Goal: Task Accomplishment & Management: Manage account settings

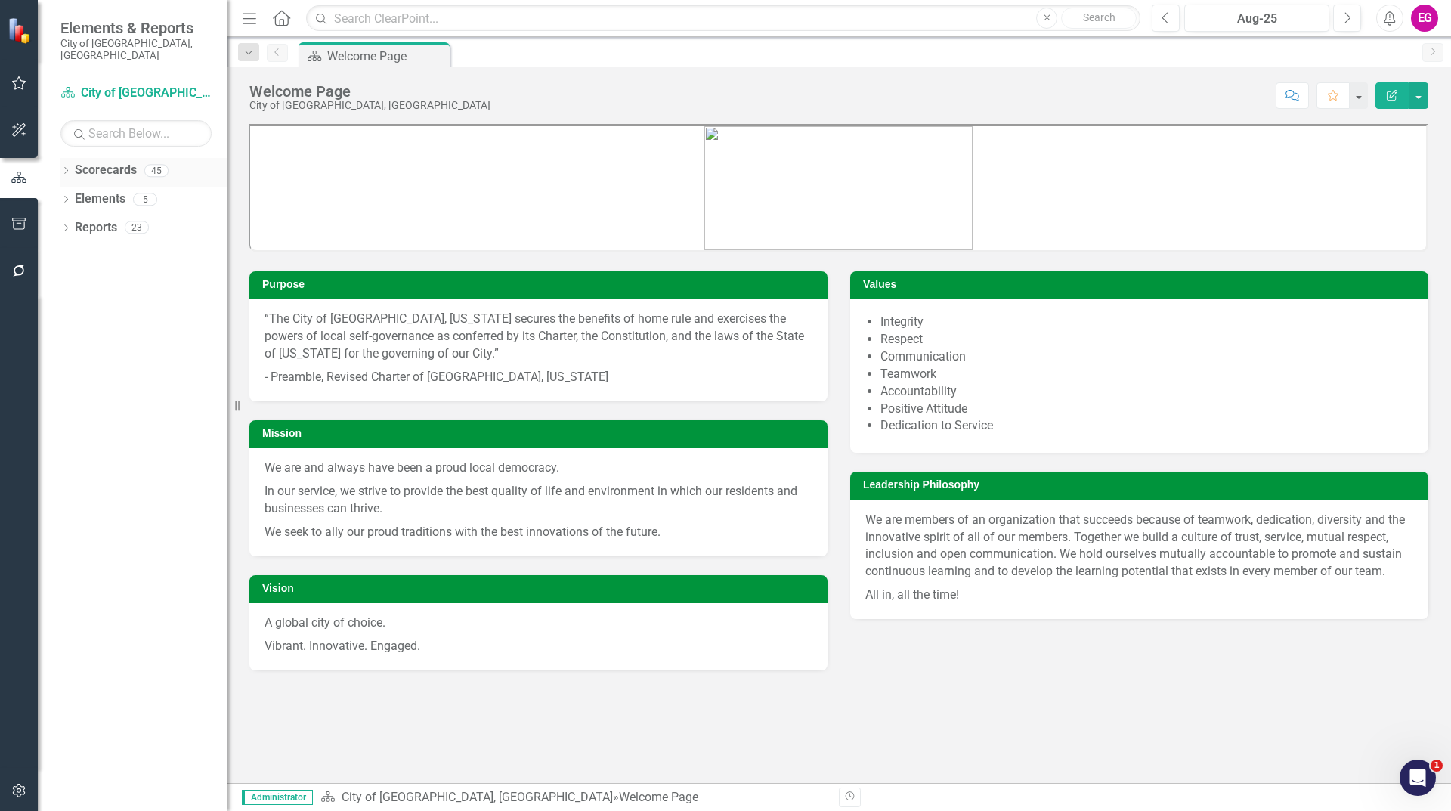
click at [122, 162] on link "Scorecards" at bounding box center [106, 170] width 62 height 17
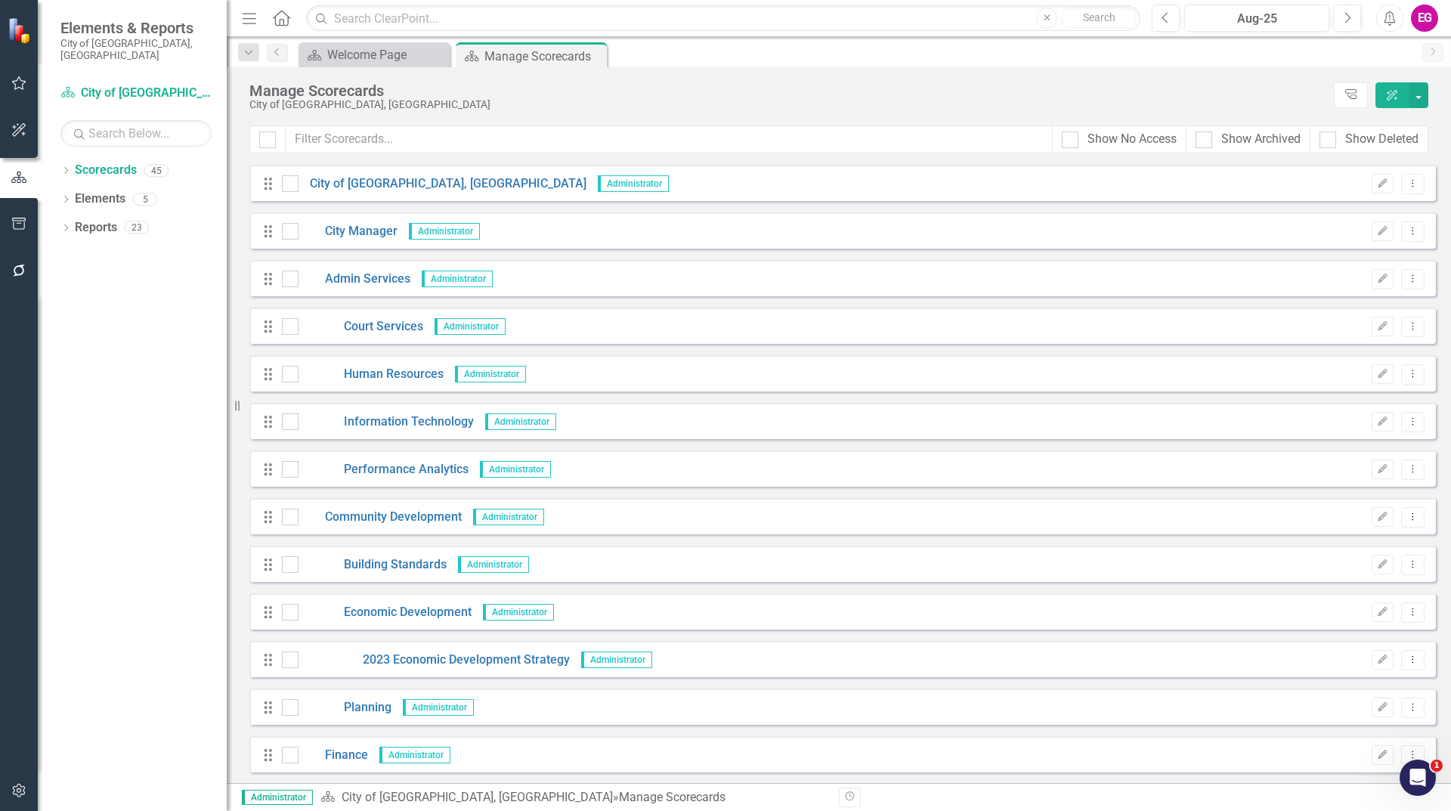
click at [21, 783] on button "button" at bounding box center [19, 791] width 34 height 32
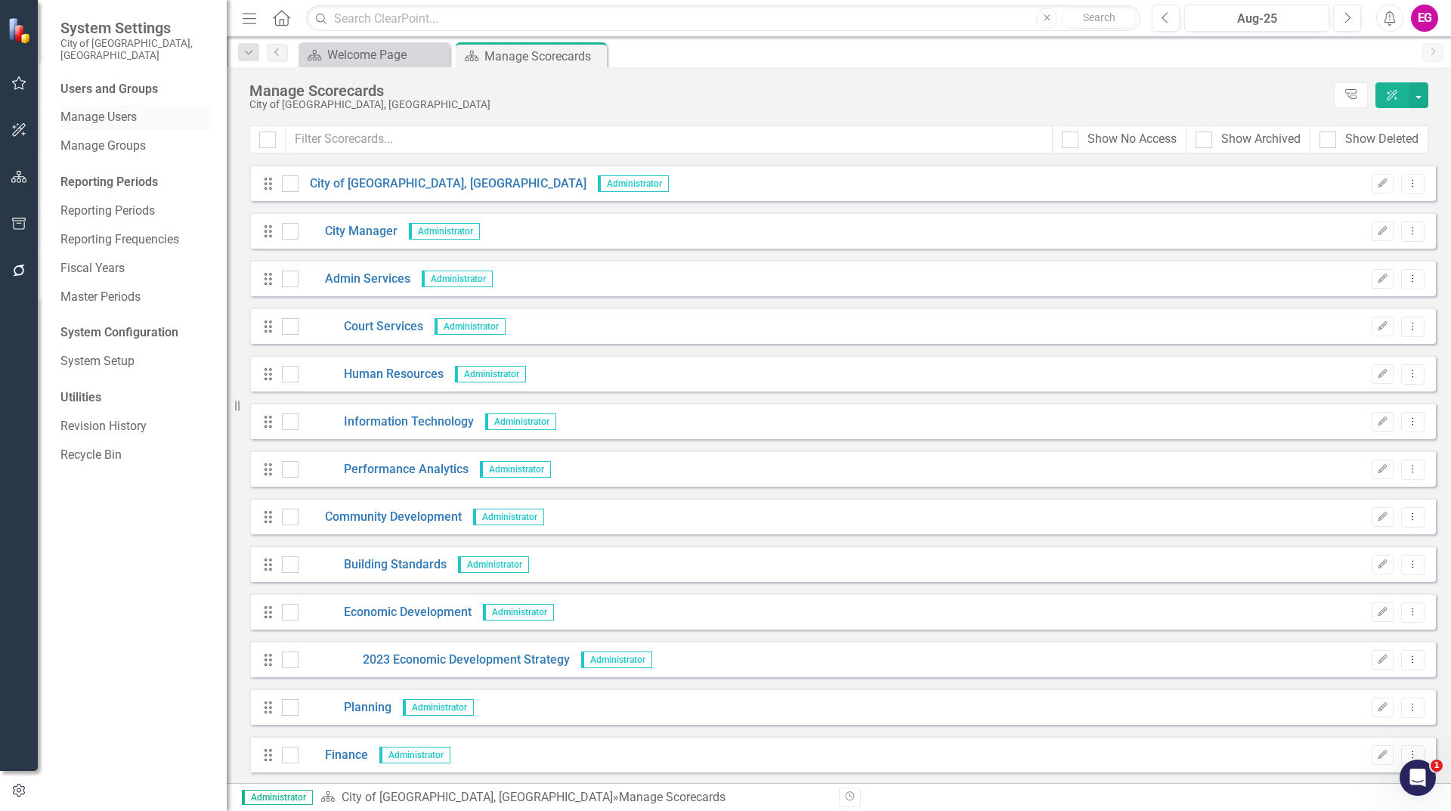
click at [130, 109] on link "Manage Users" at bounding box center [135, 117] width 151 height 17
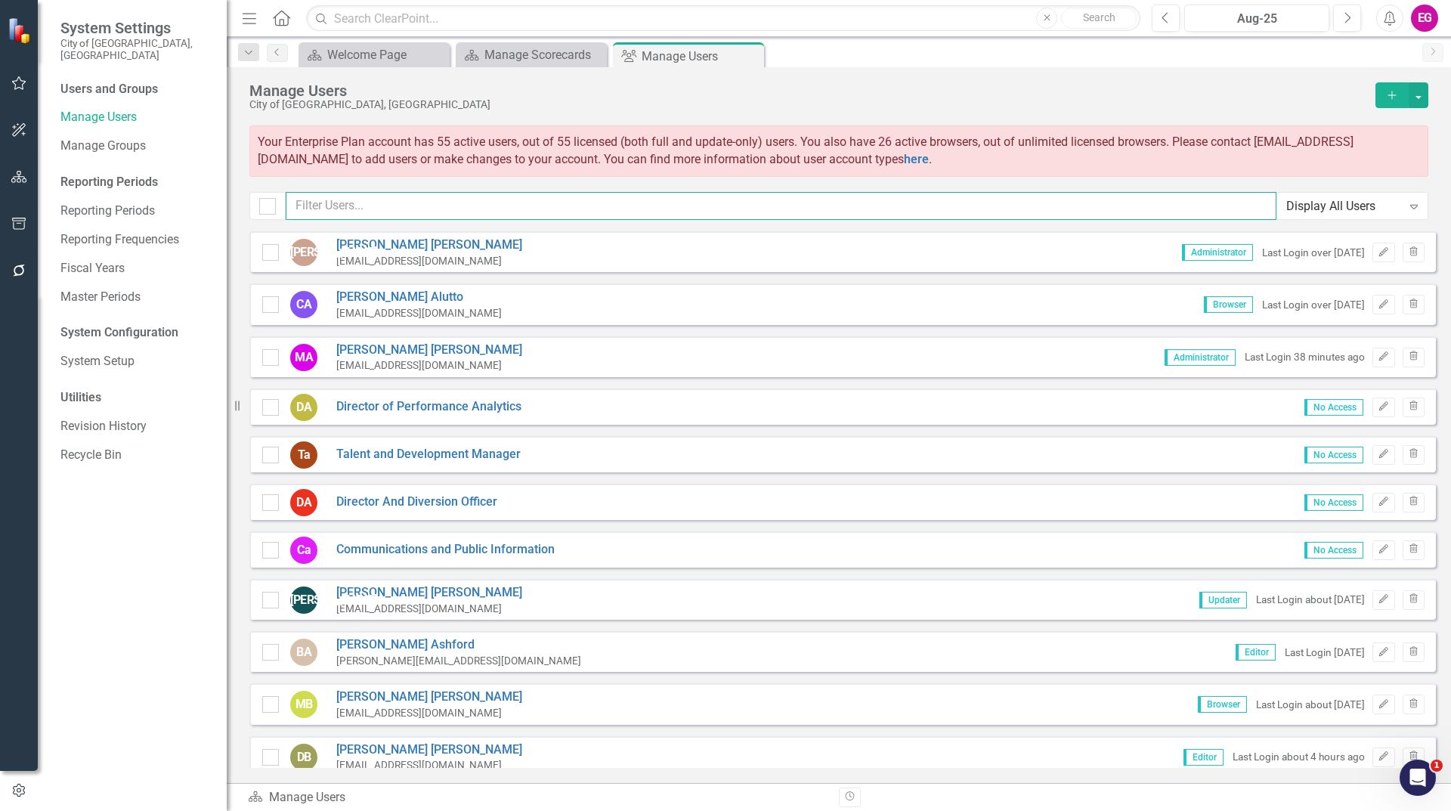
click at [447, 204] on input "text" at bounding box center [781, 206] width 991 height 28
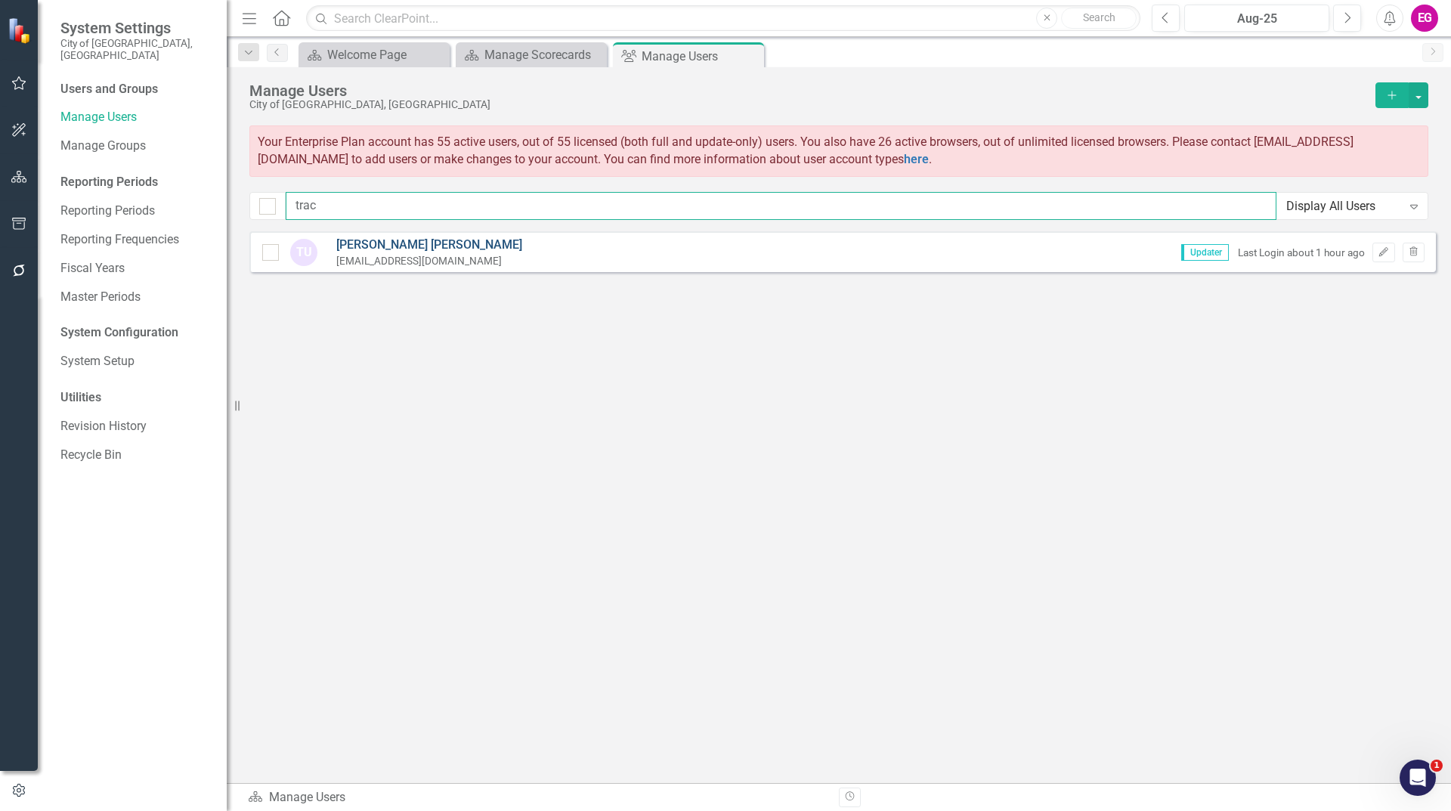
type input "trac"
click at [354, 237] on link "[PERSON_NAME]" at bounding box center [429, 245] width 186 height 17
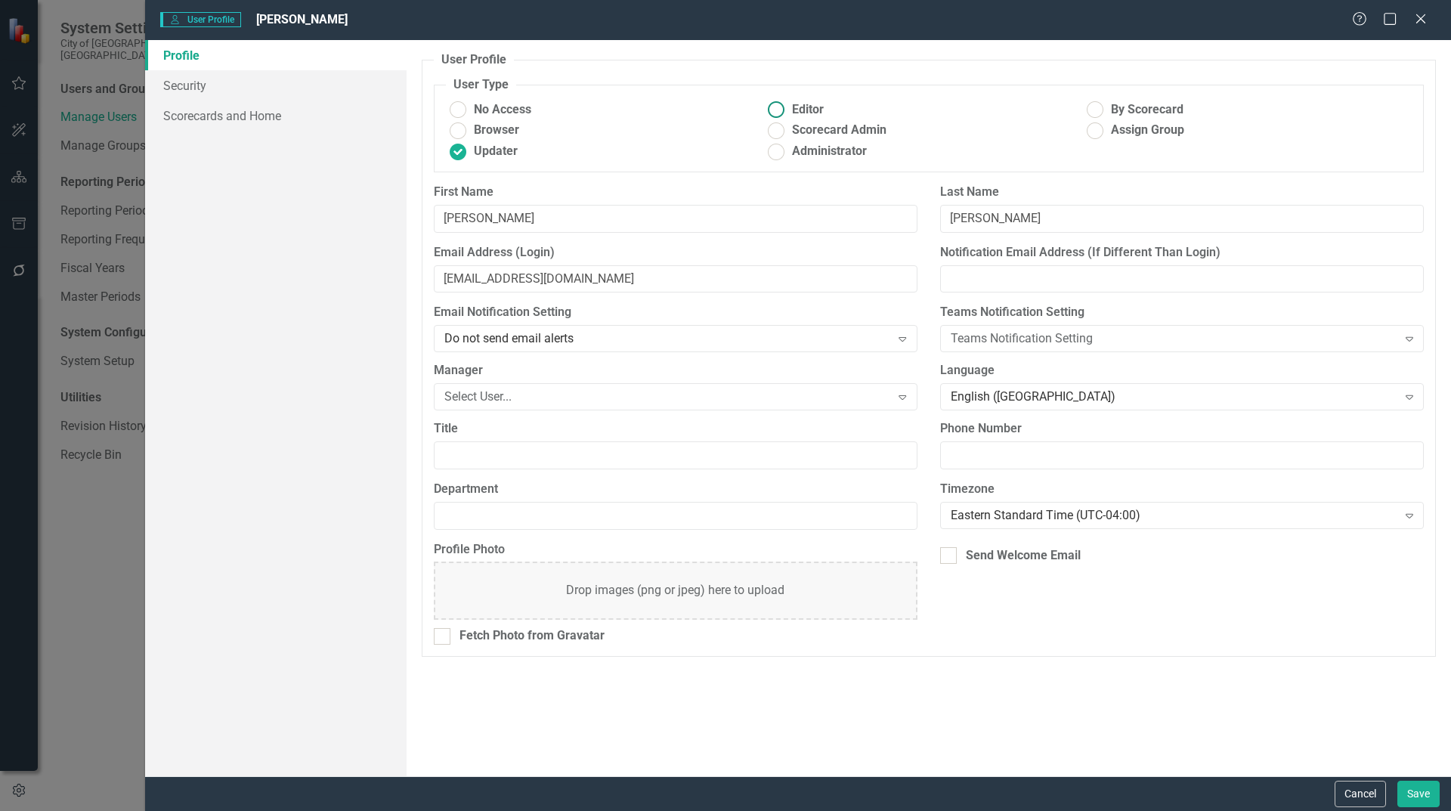
click at [770, 106] on ins at bounding box center [776, 109] width 23 height 23
click at [770, 106] on input "Editor" at bounding box center [776, 109] width 23 height 23
radio input "true"
click at [1419, 798] on button "Save" at bounding box center [1419, 794] width 42 height 26
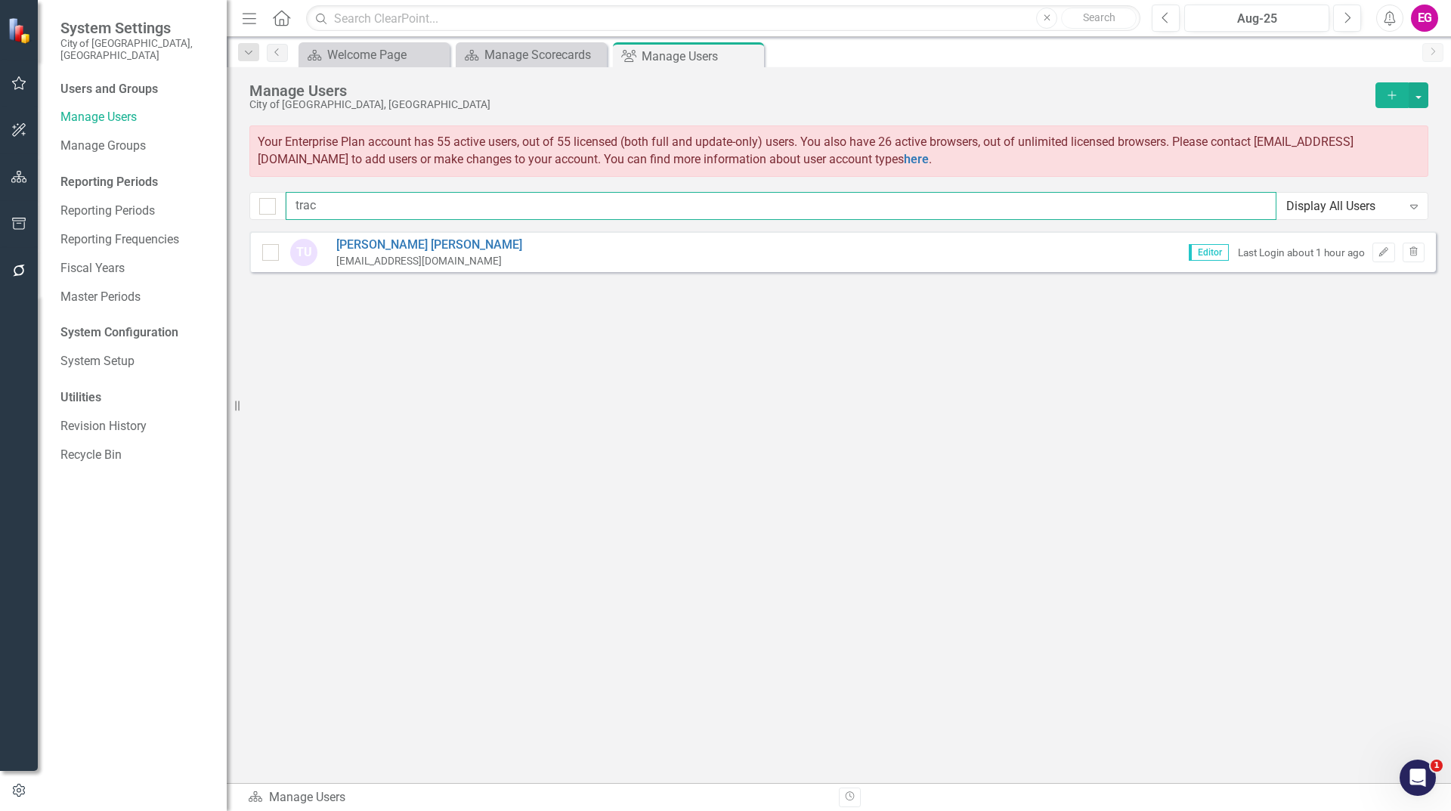
click at [413, 215] on input "trac" at bounding box center [781, 206] width 991 height 28
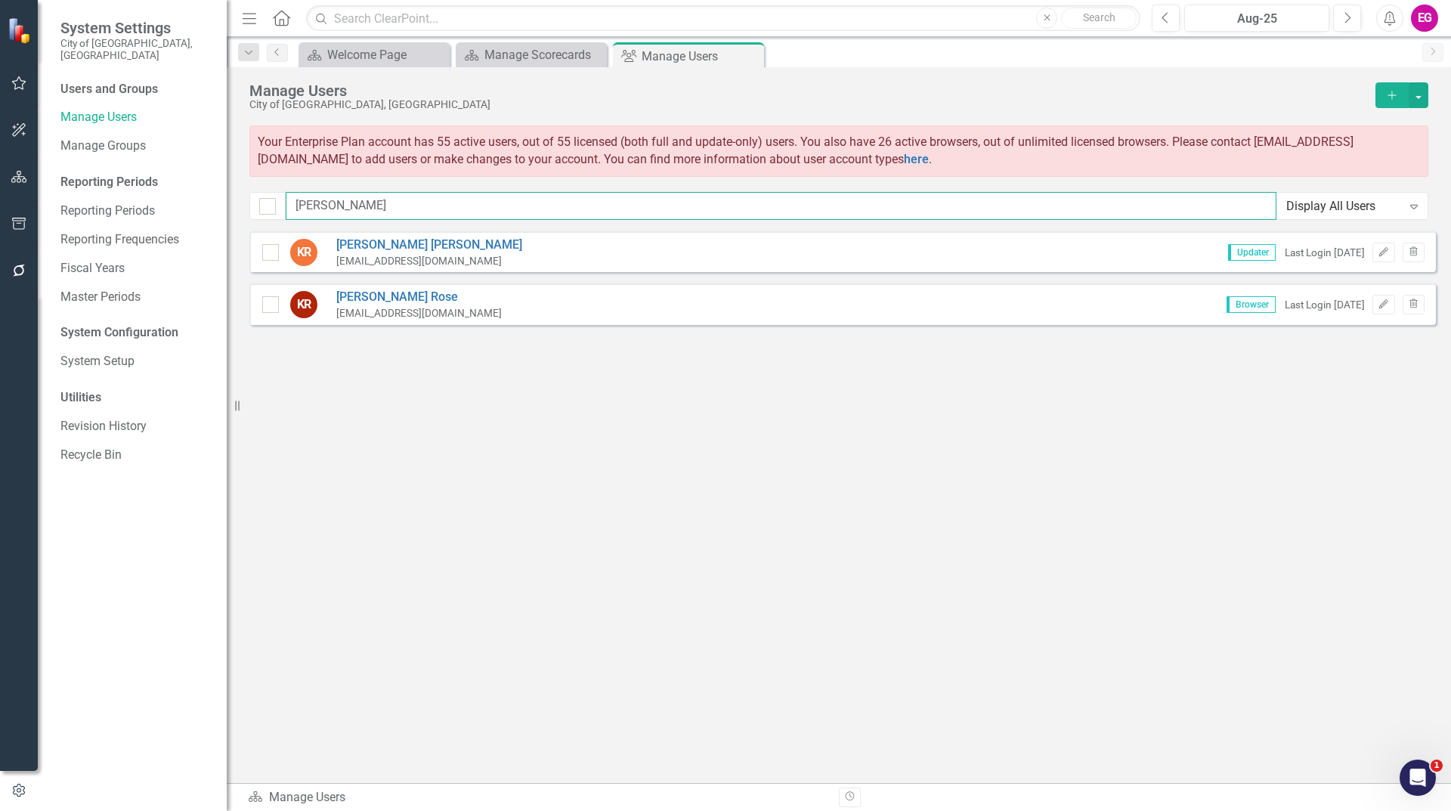
click at [348, 202] on input "[PERSON_NAME]" at bounding box center [781, 206] width 991 height 28
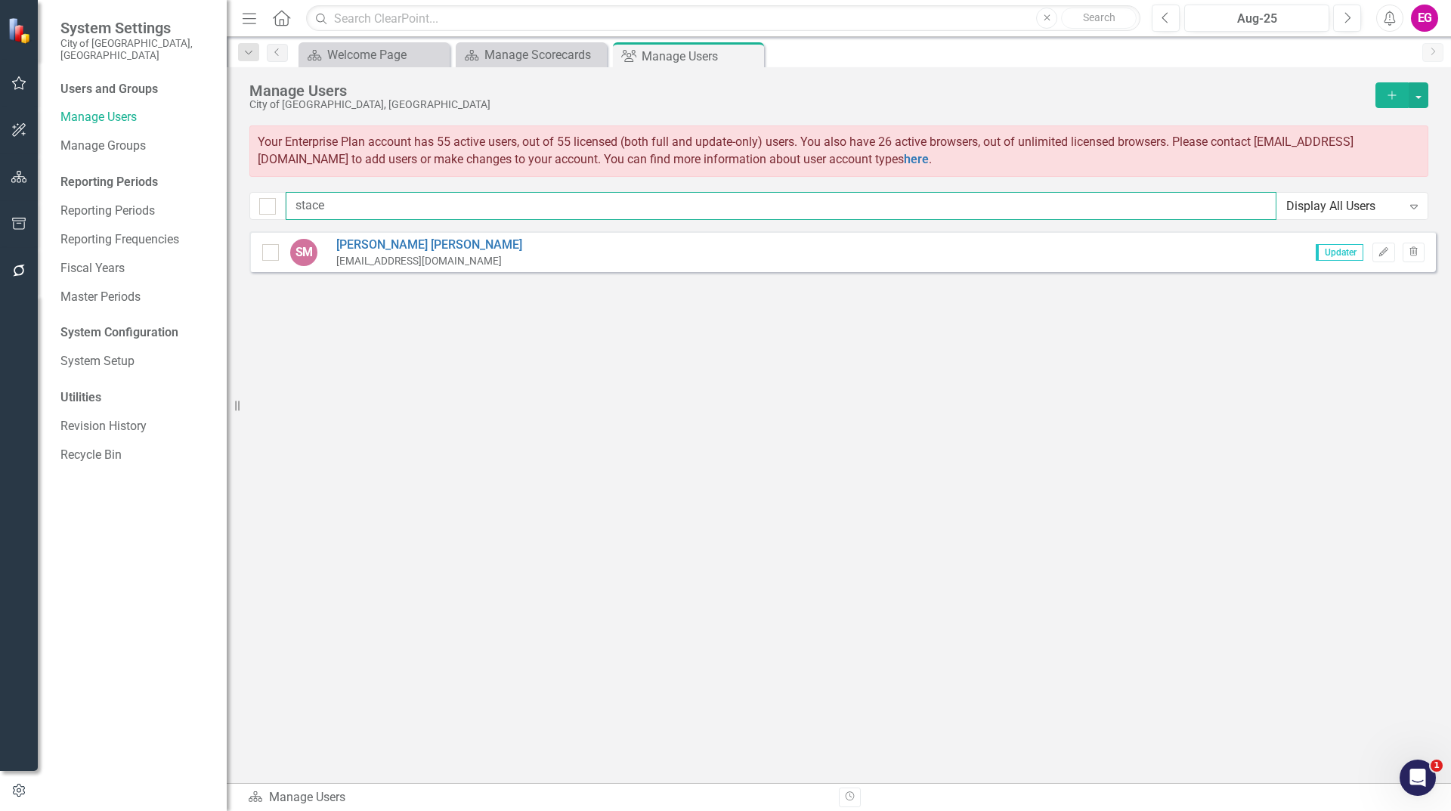
click at [401, 193] on input "stace" at bounding box center [781, 206] width 991 height 28
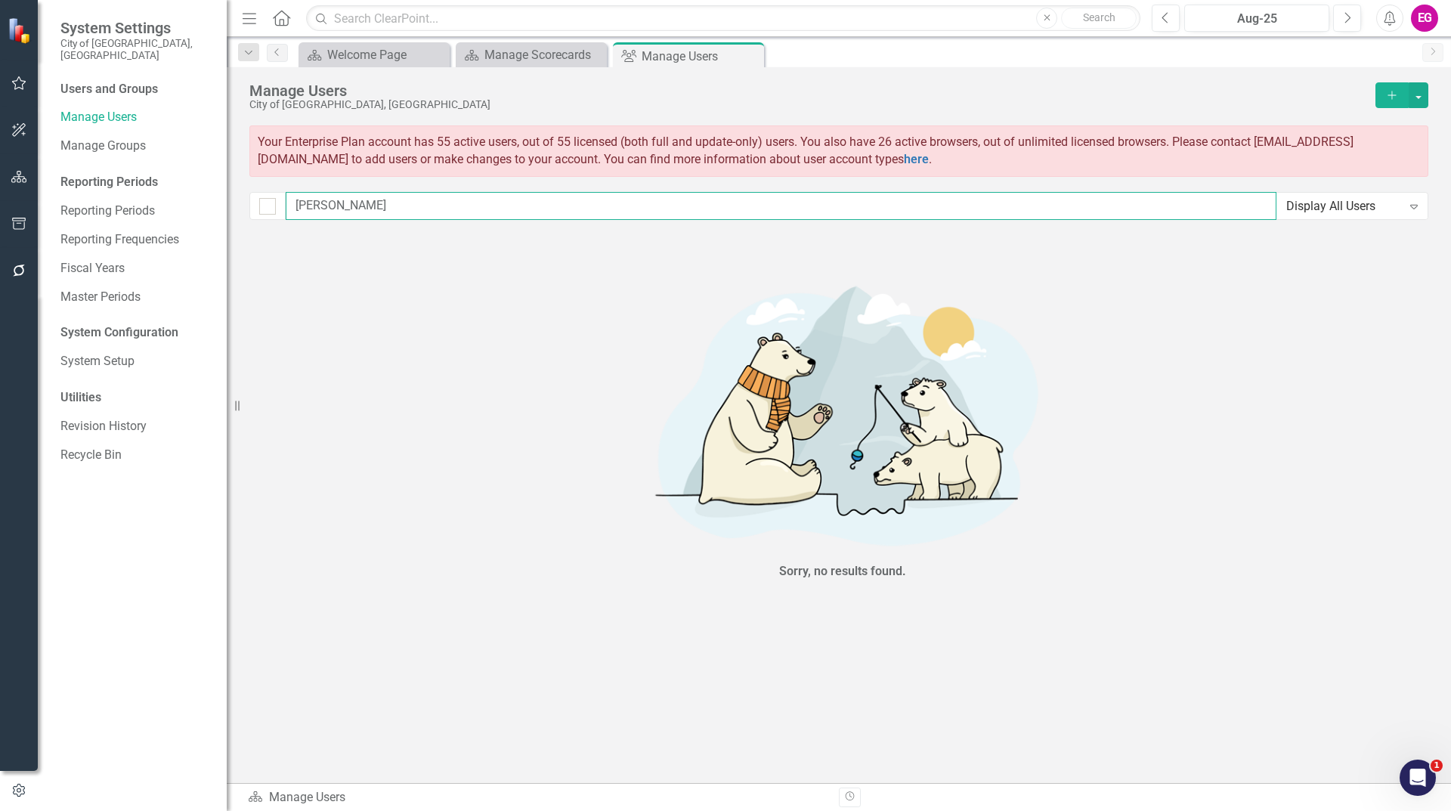
click at [341, 205] on input "[PERSON_NAME]" at bounding box center [781, 206] width 991 height 28
type input "ra"
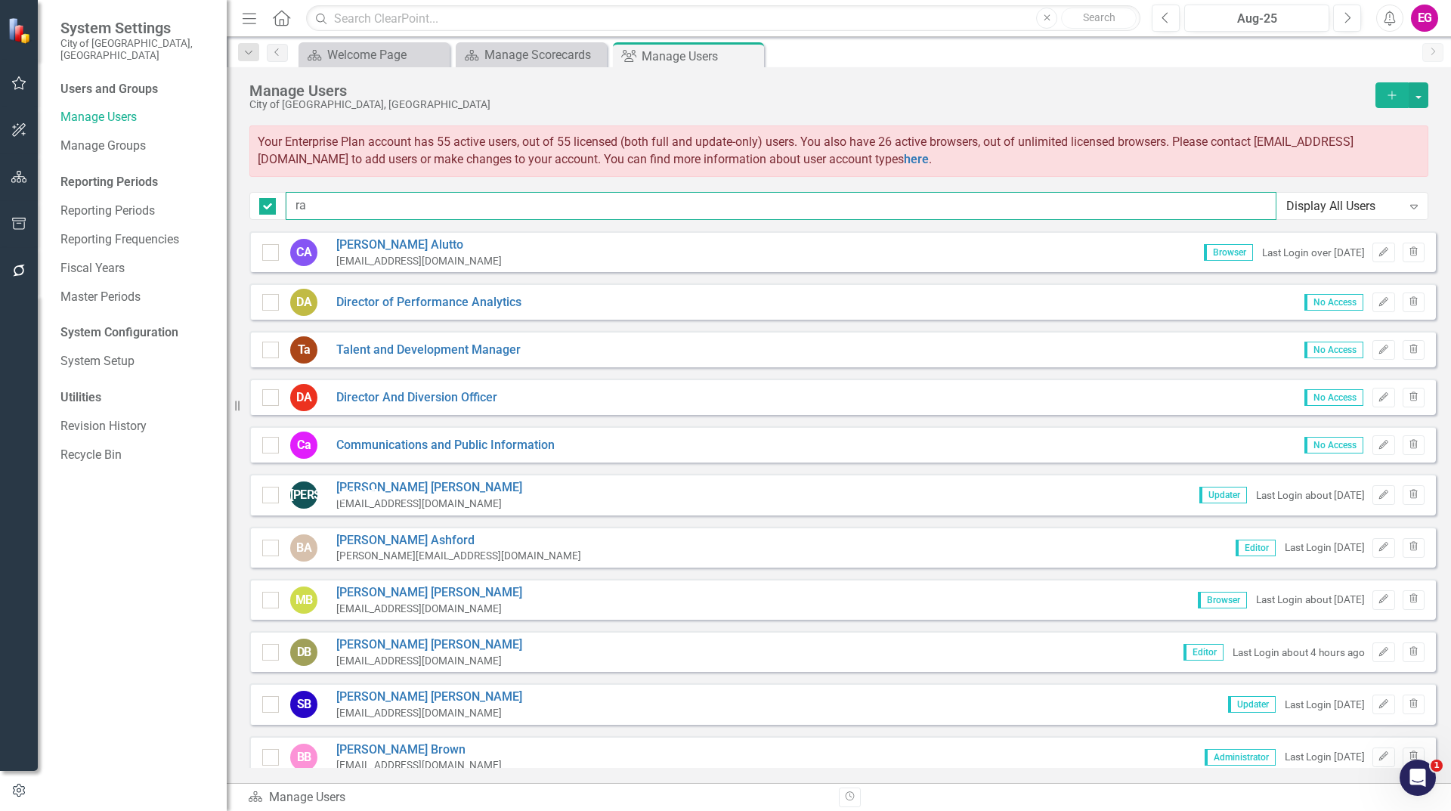
checkbox input "true"
type input "rac"
checkbox input "false"
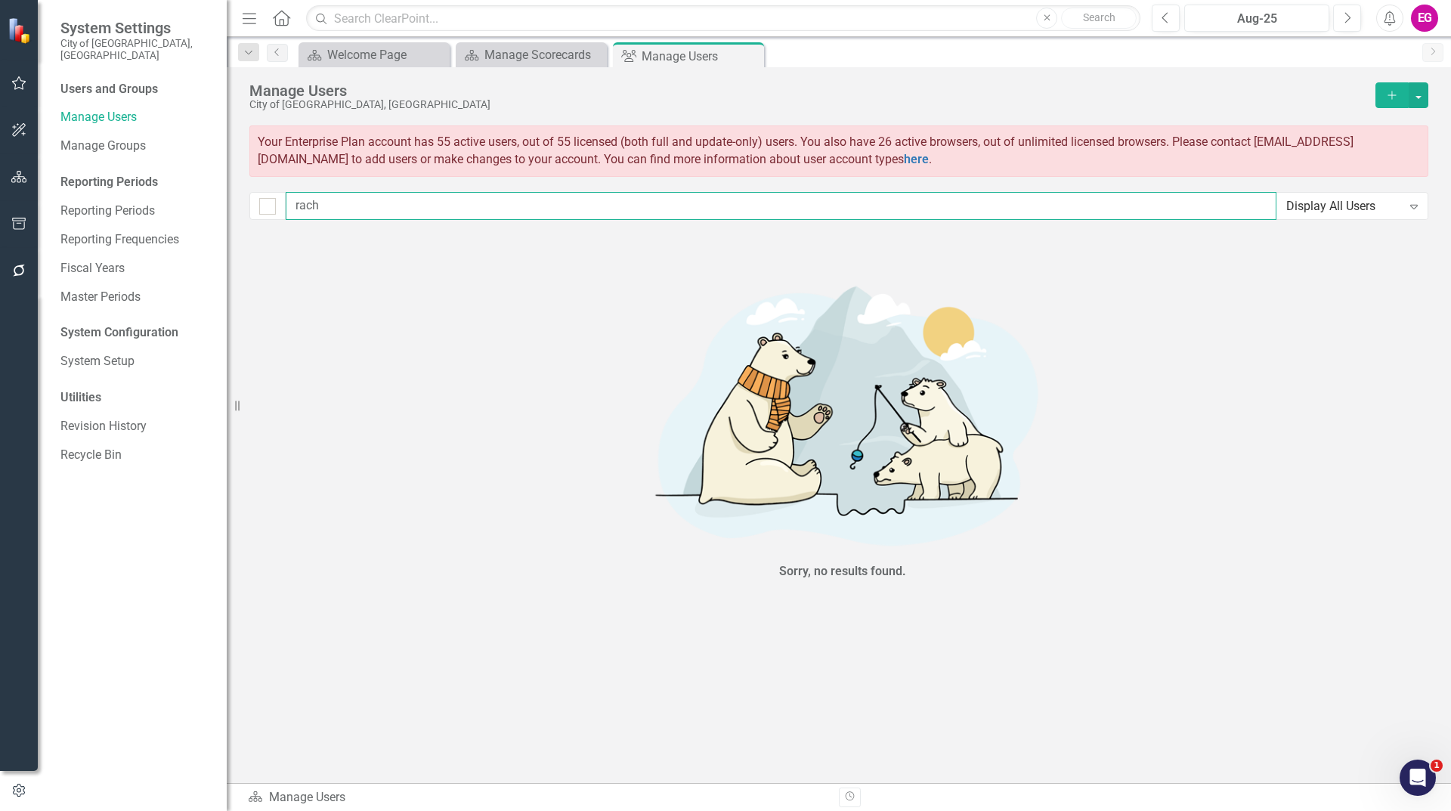
type input "rac"
checkbox input "false"
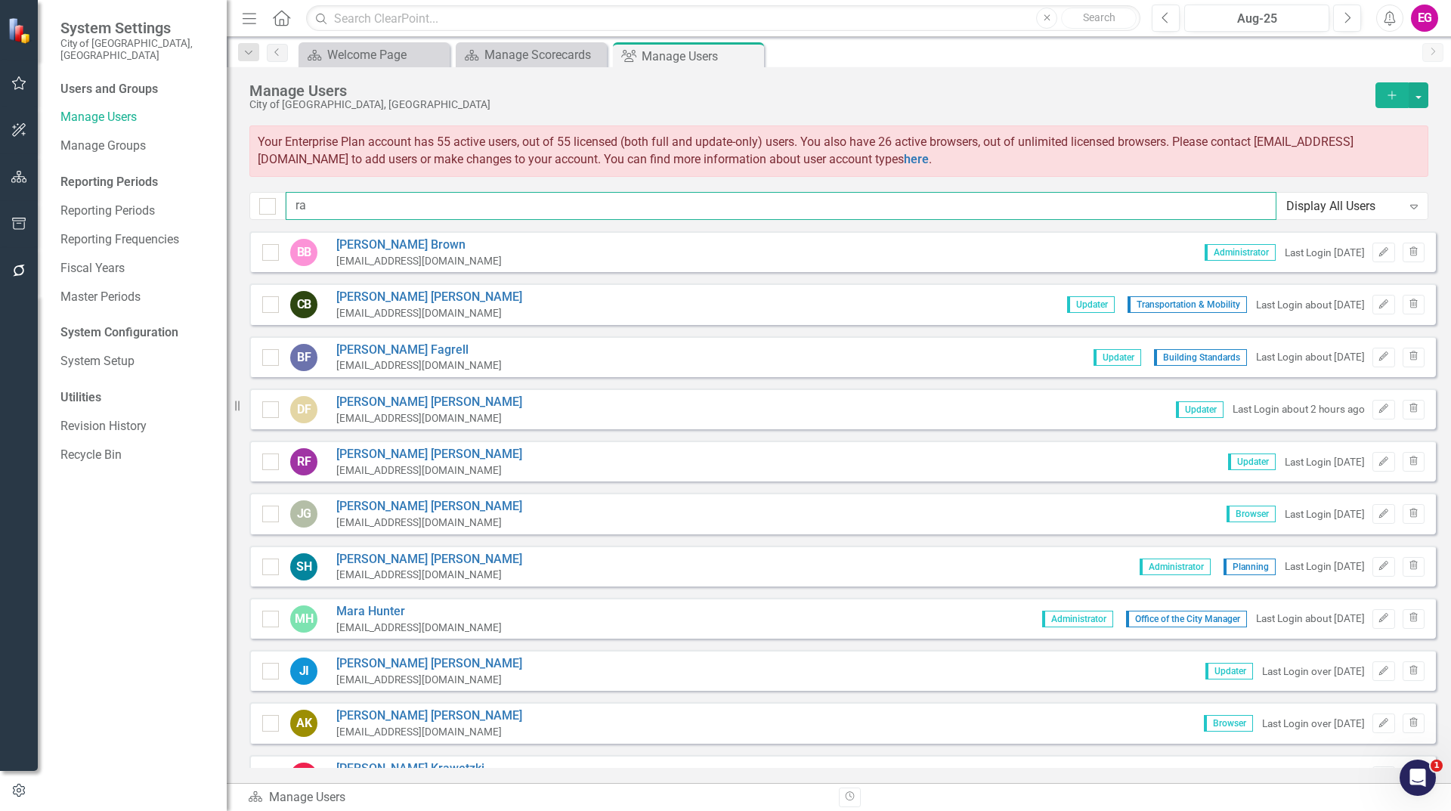
type input "r"
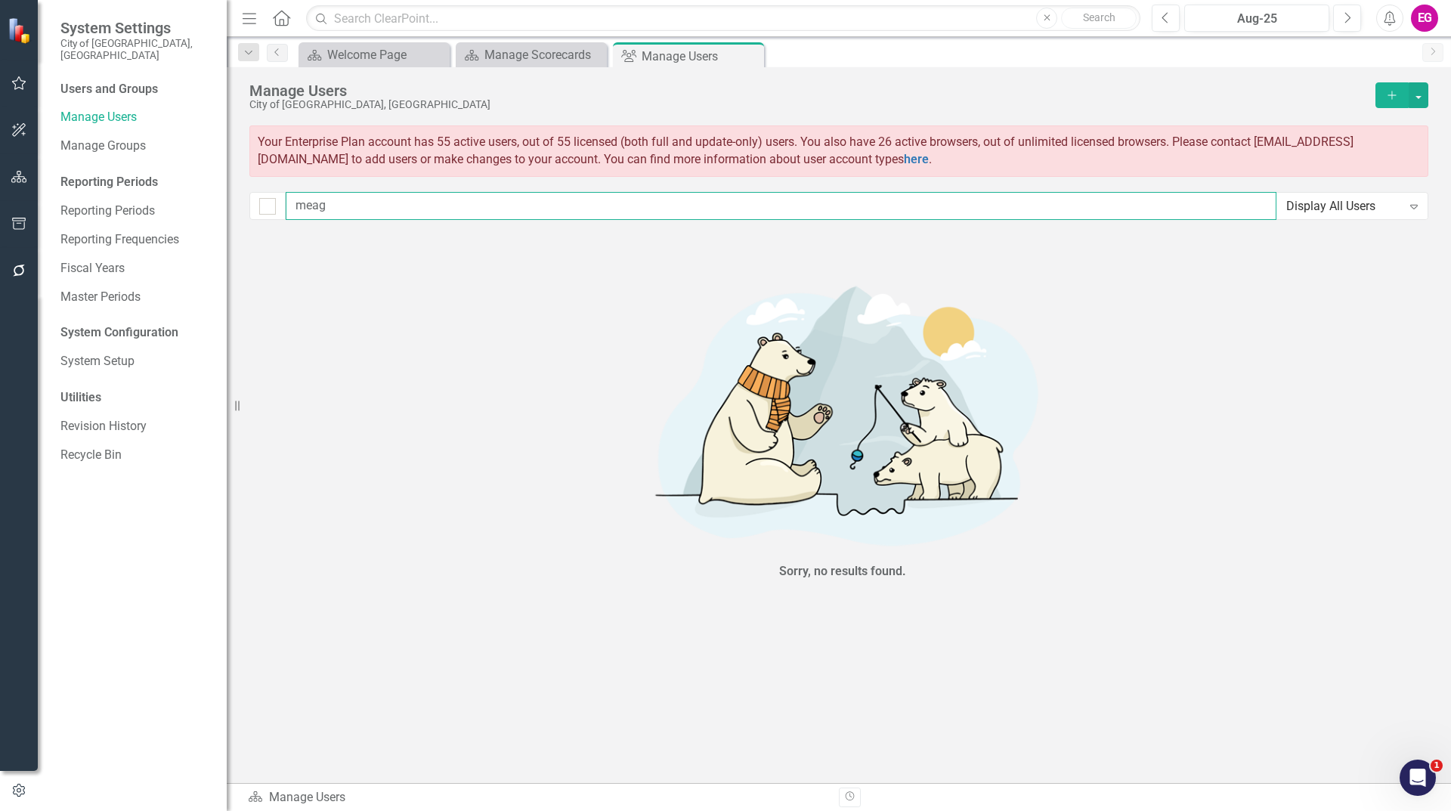
type input "mea"
checkbox input "false"
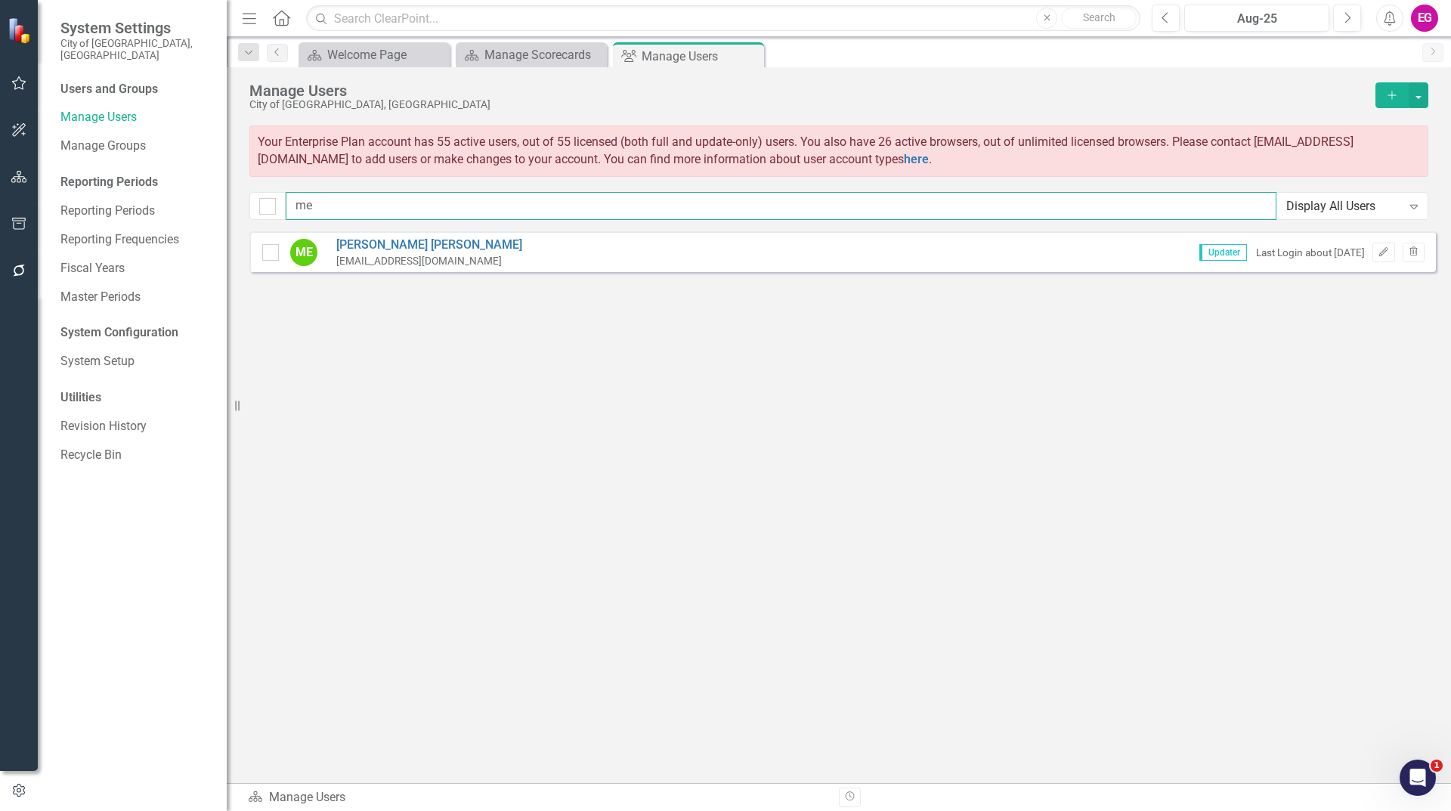
type input "m"
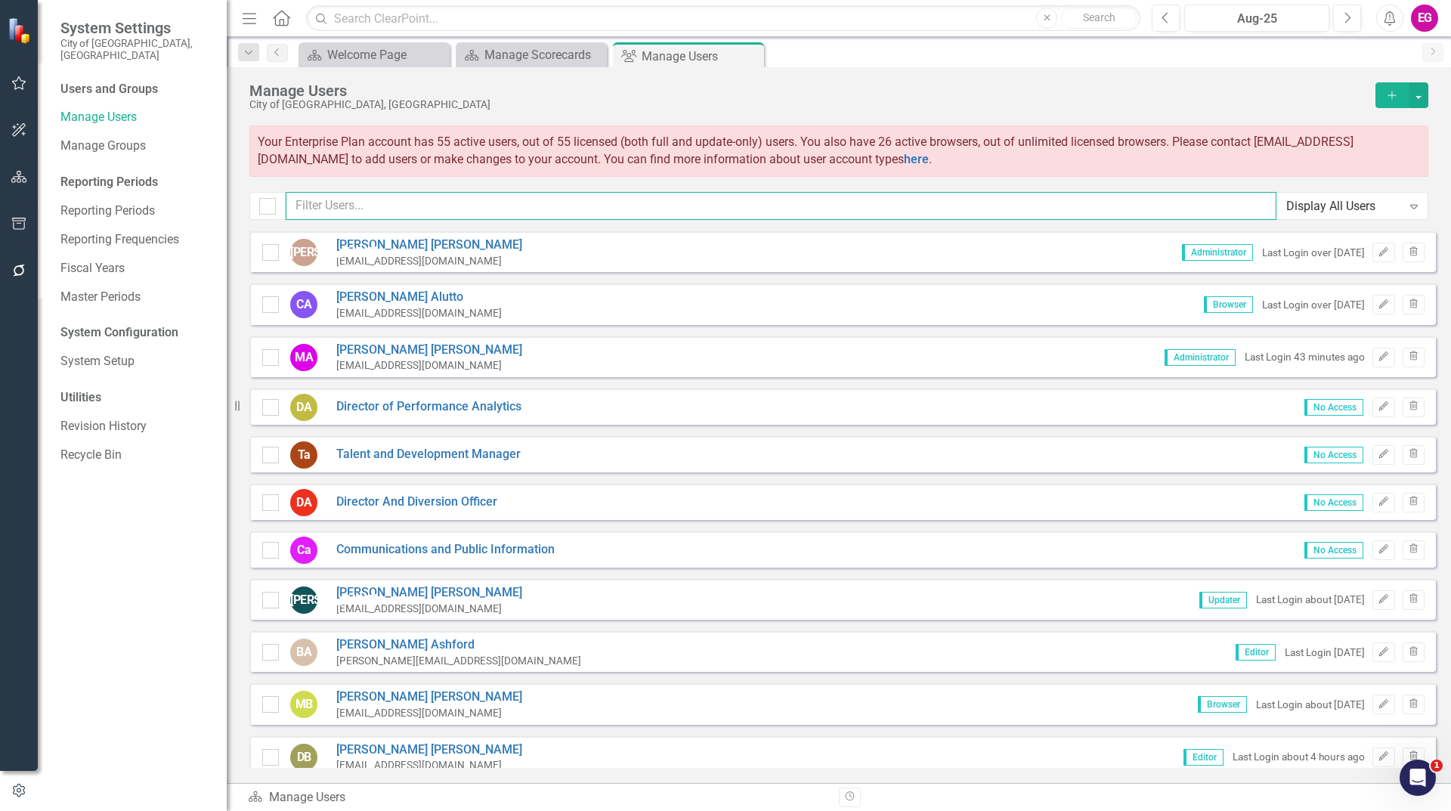
click at [356, 200] on input "text" at bounding box center [781, 206] width 991 height 28
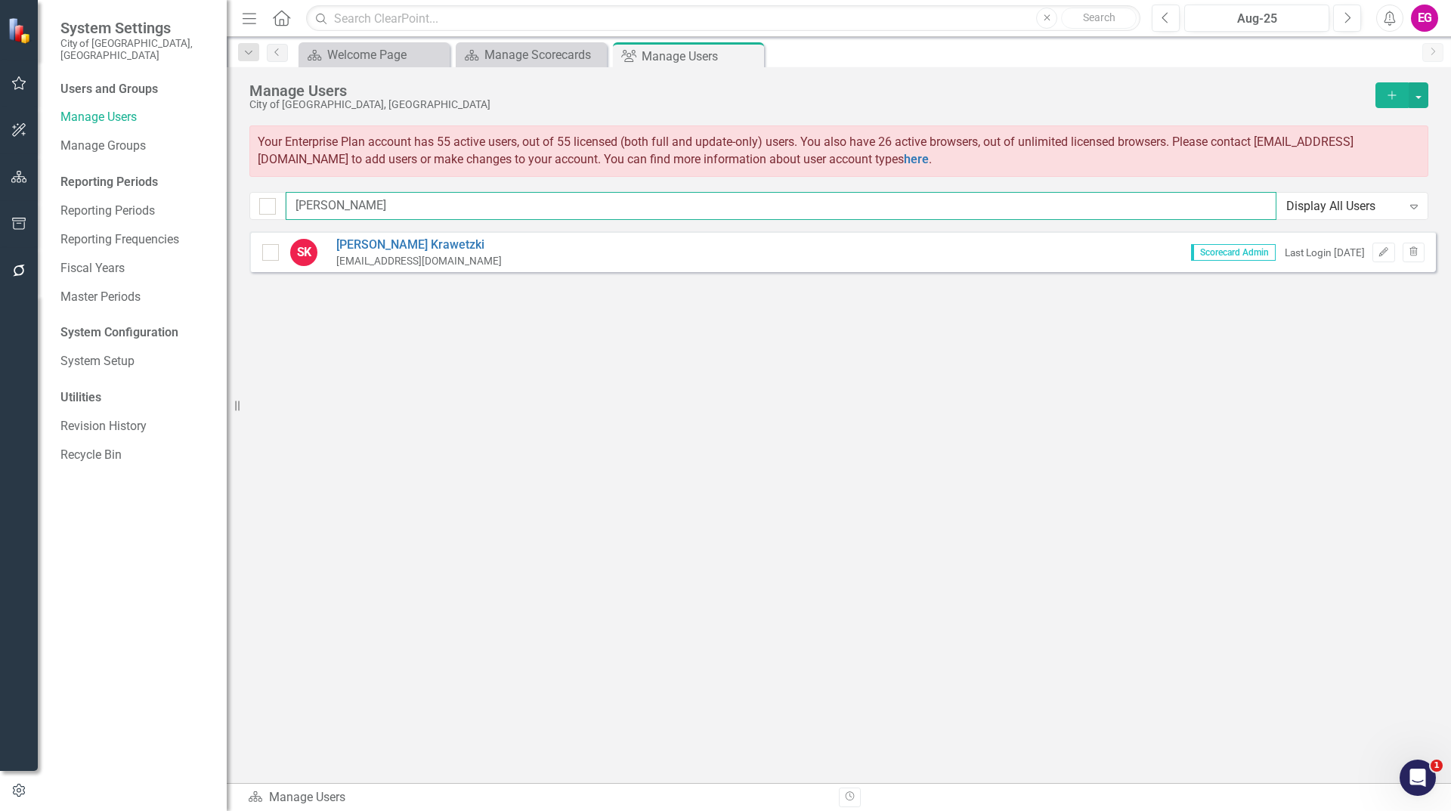
type input "[PERSON_NAME]"
click at [1375, 251] on button "Edit" at bounding box center [1384, 253] width 22 height 20
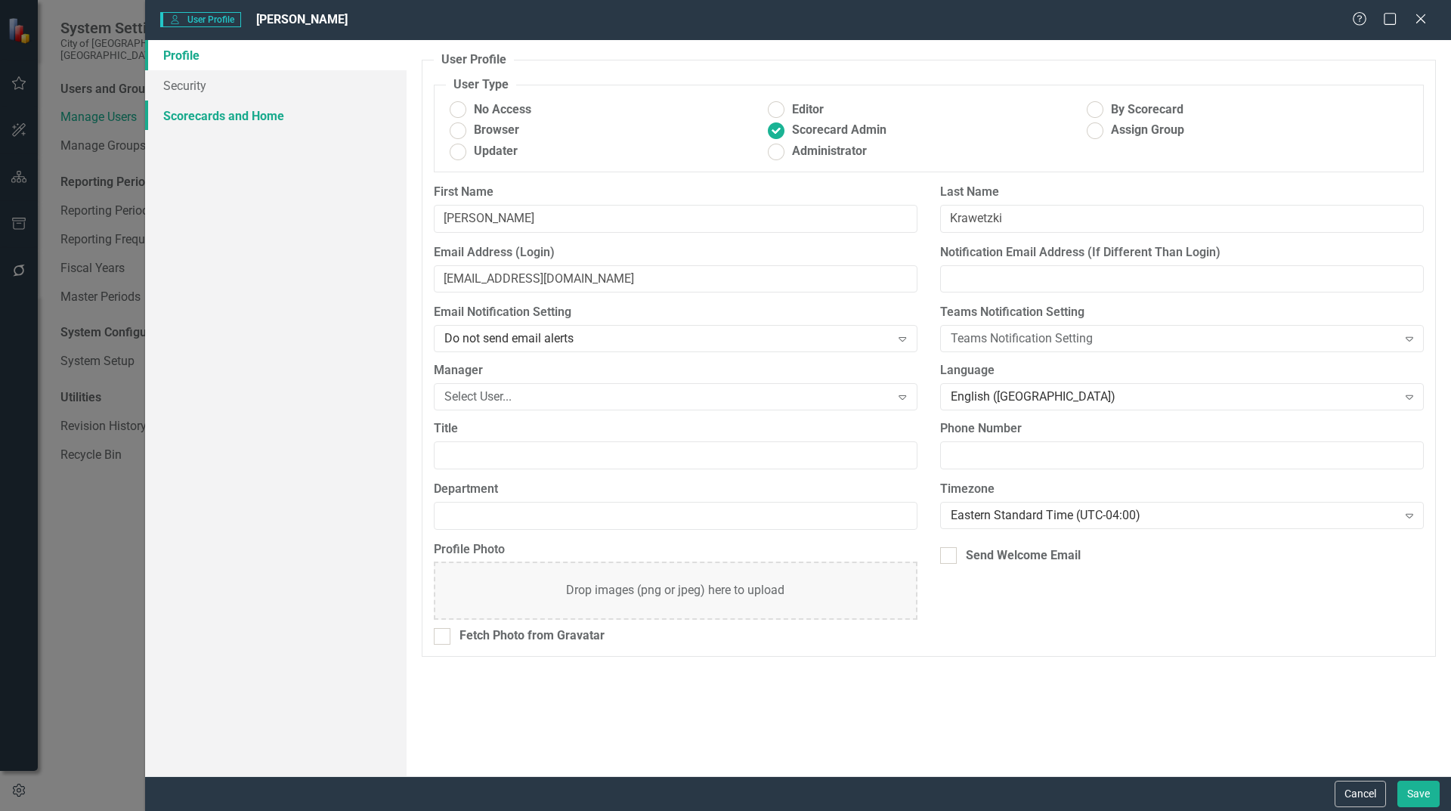
click at [291, 110] on link "Scorecards and Home" at bounding box center [276, 116] width 262 height 30
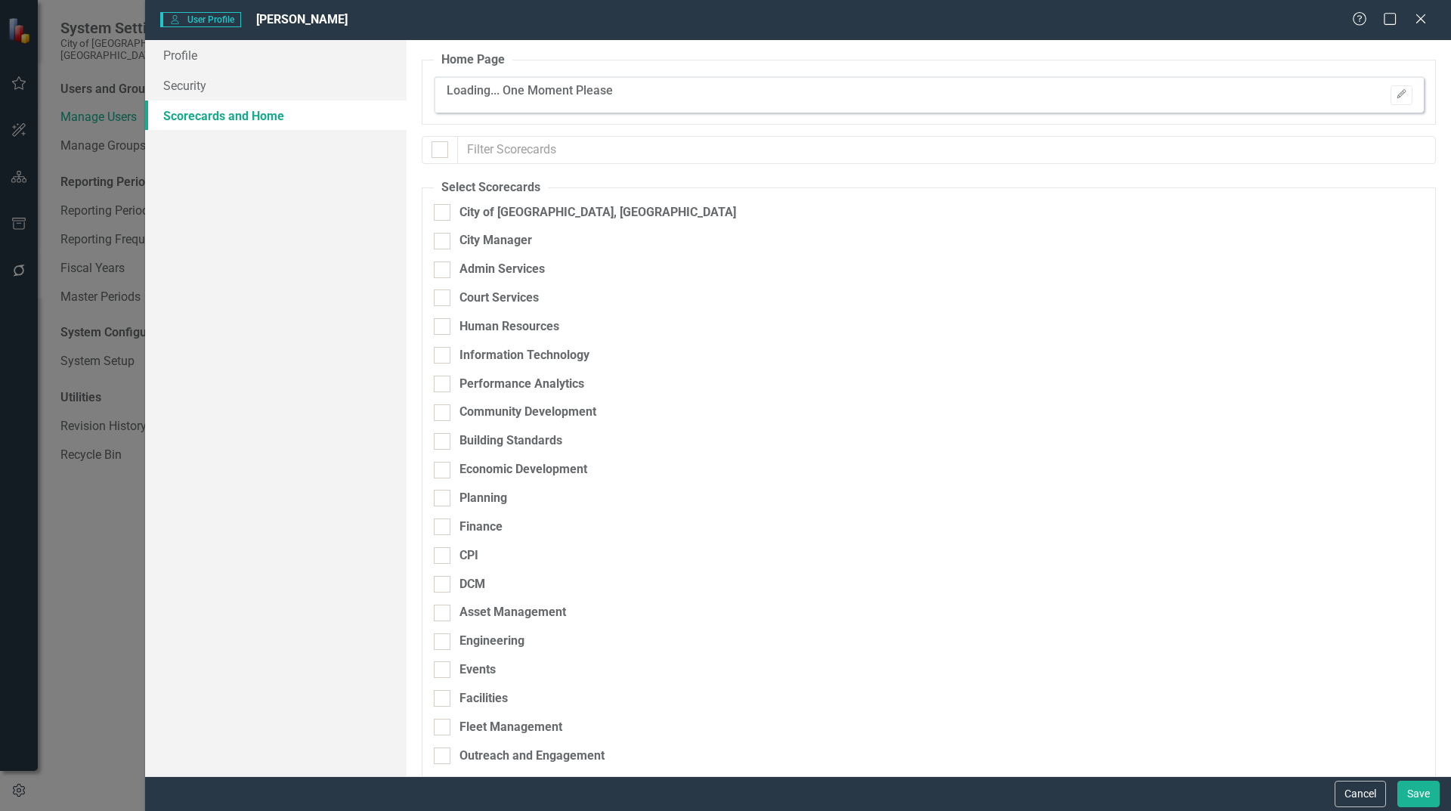
checkbox input "false"
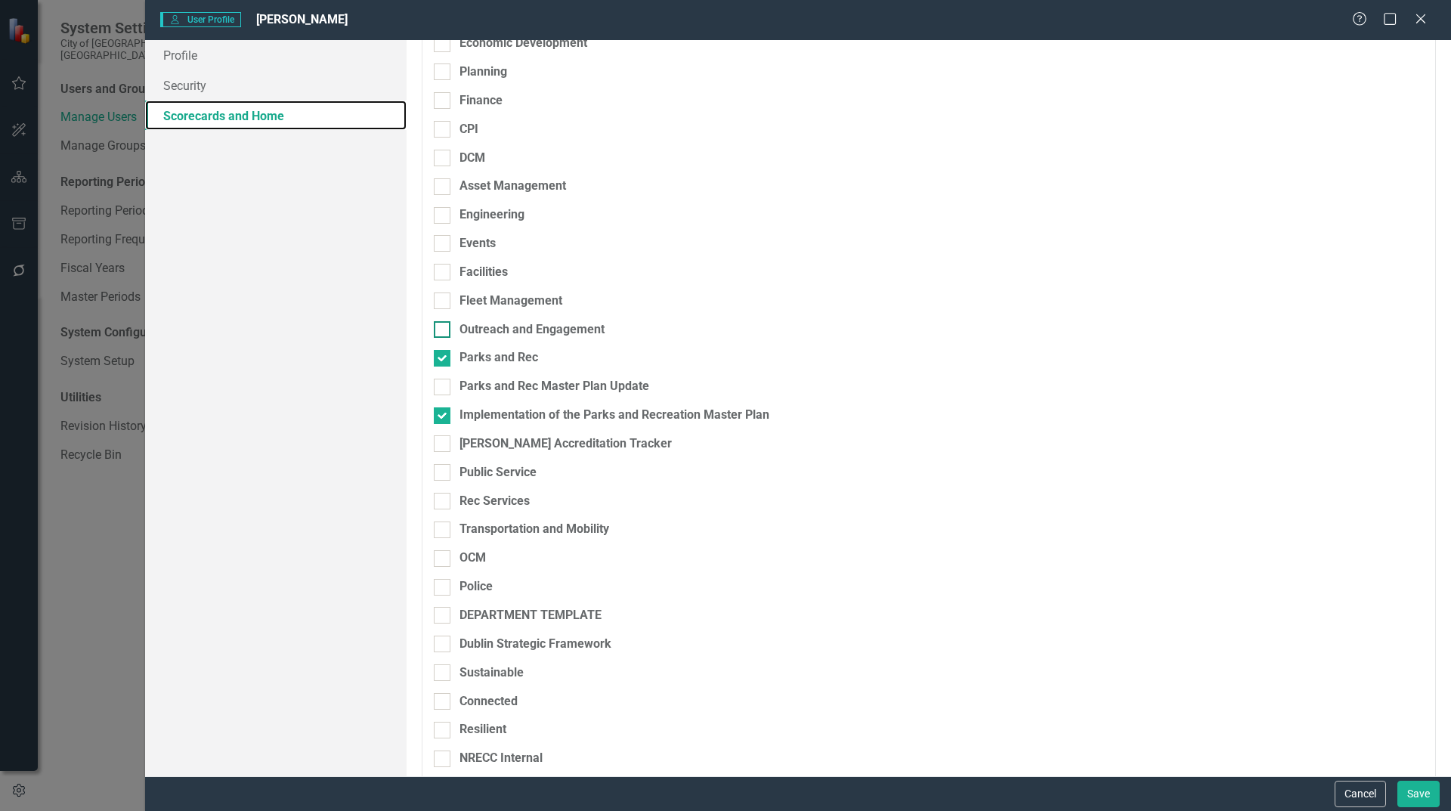
scroll to position [453, 0]
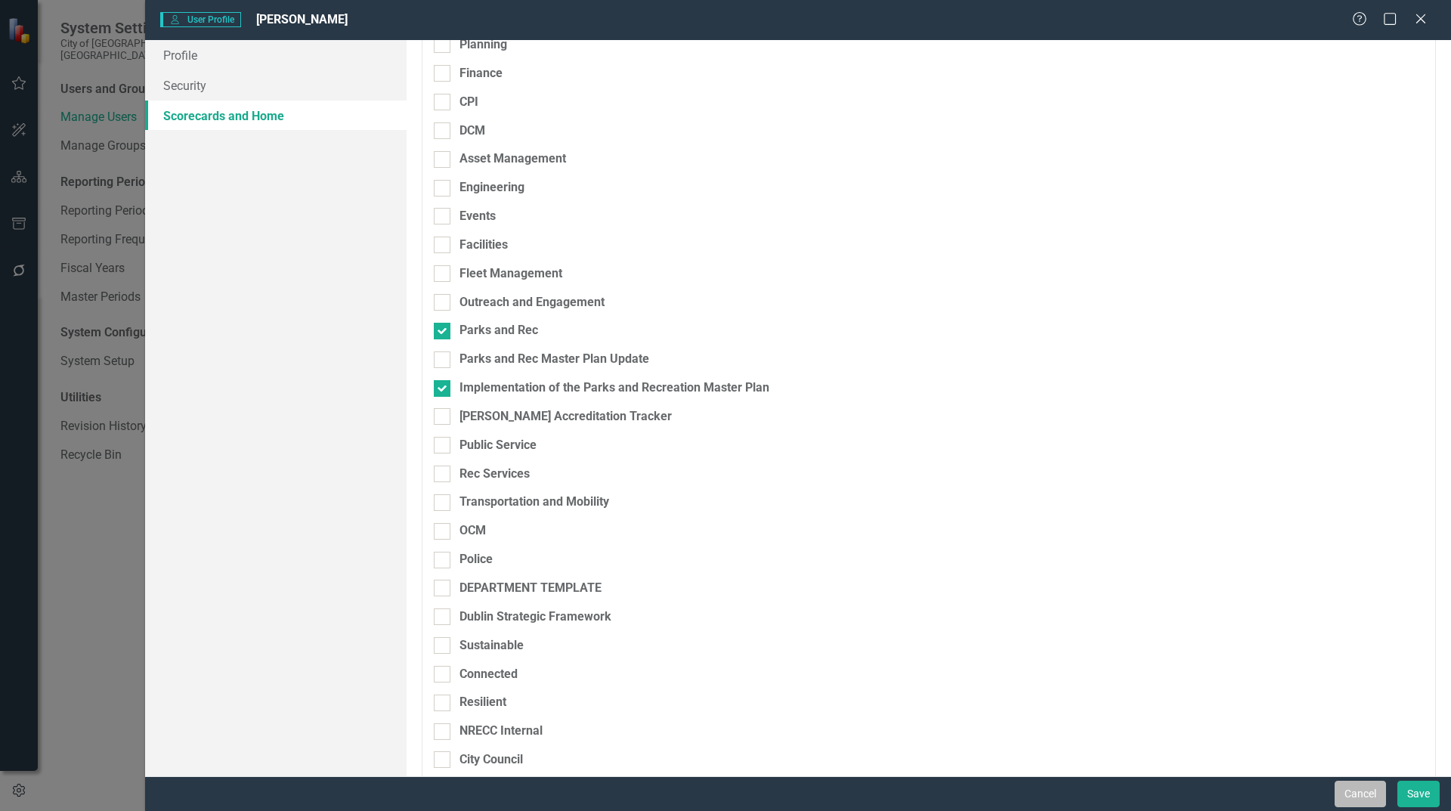
click at [1348, 791] on button "Cancel" at bounding box center [1360, 794] width 51 height 26
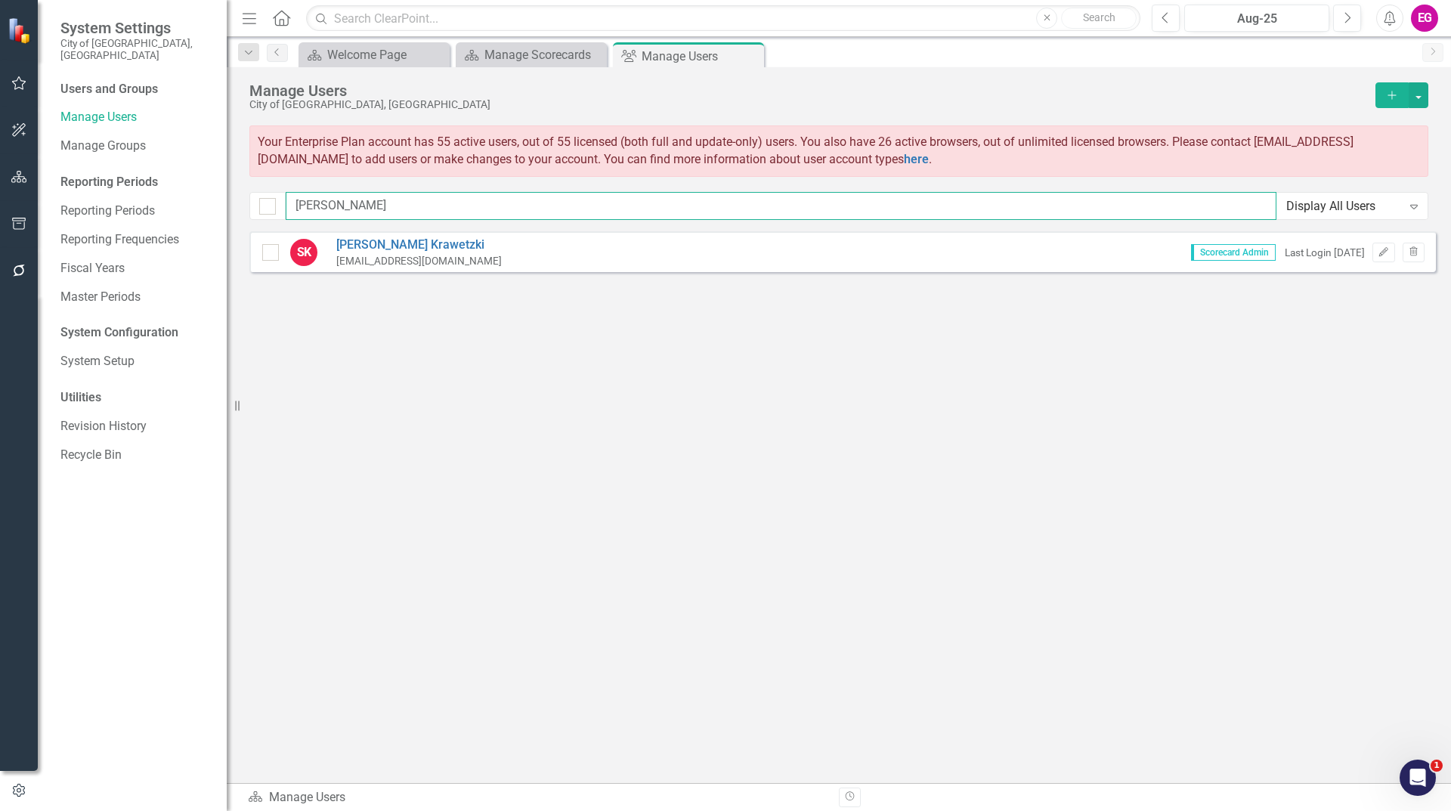
click at [351, 200] on input "[PERSON_NAME]" at bounding box center [781, 206] width 991 height 28
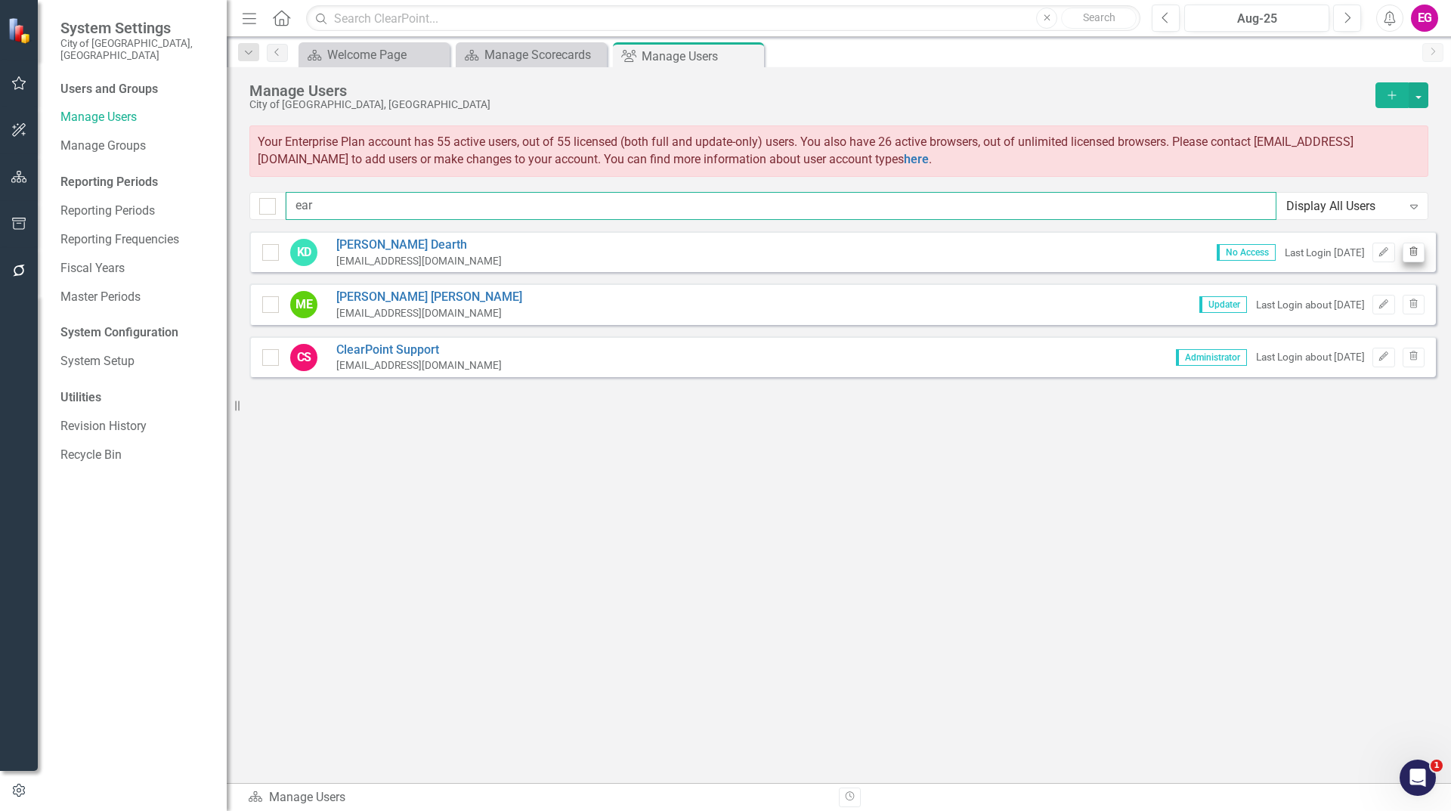
type input "ear"
click at [1410, 251] on icon "button" at bounding box center [1414, 250] width 8 height 9
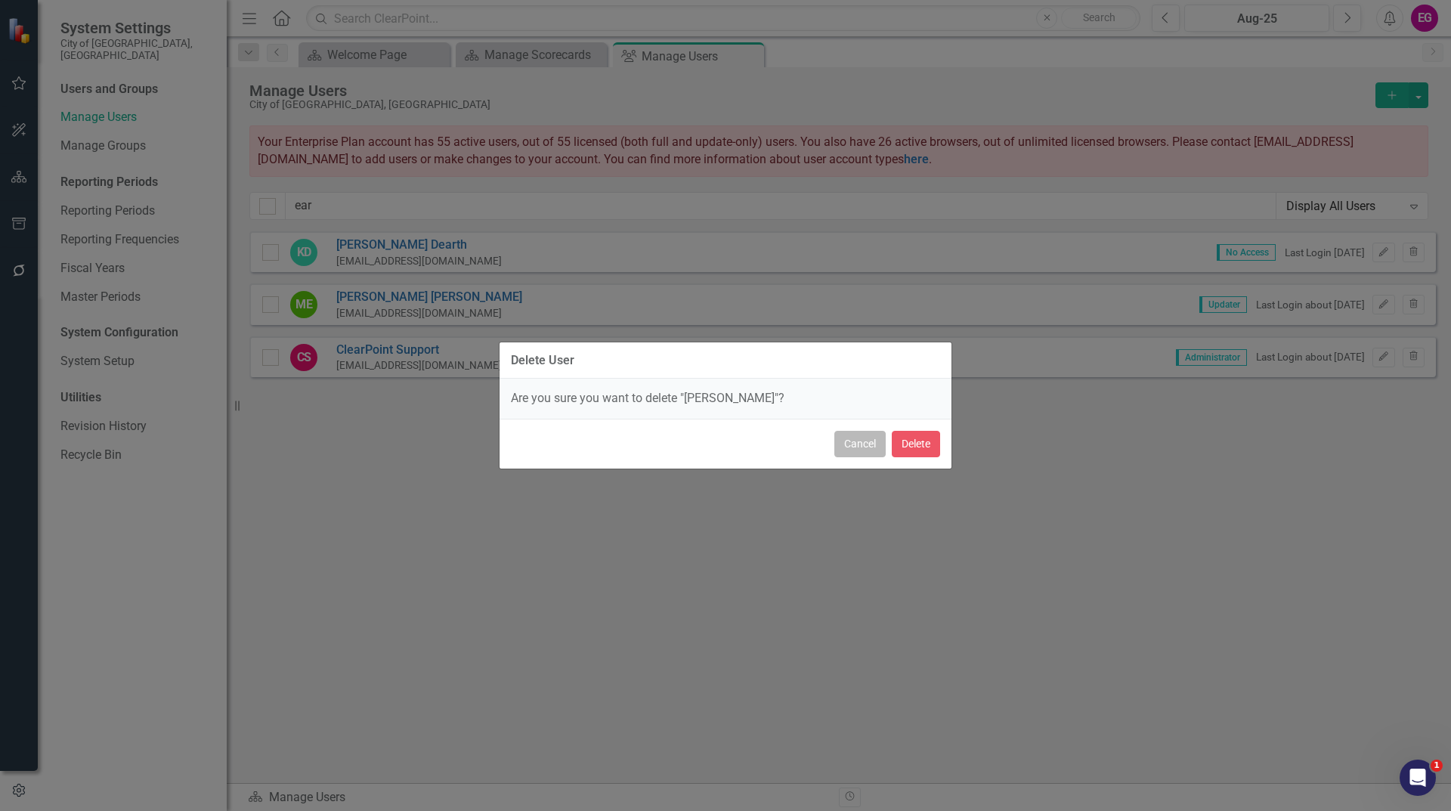
click at [871, 445] on button "Cancel" at bounding box center [859, 444] width 51 height 26
